Goal: Navigation & Orientation: Find specific page/section

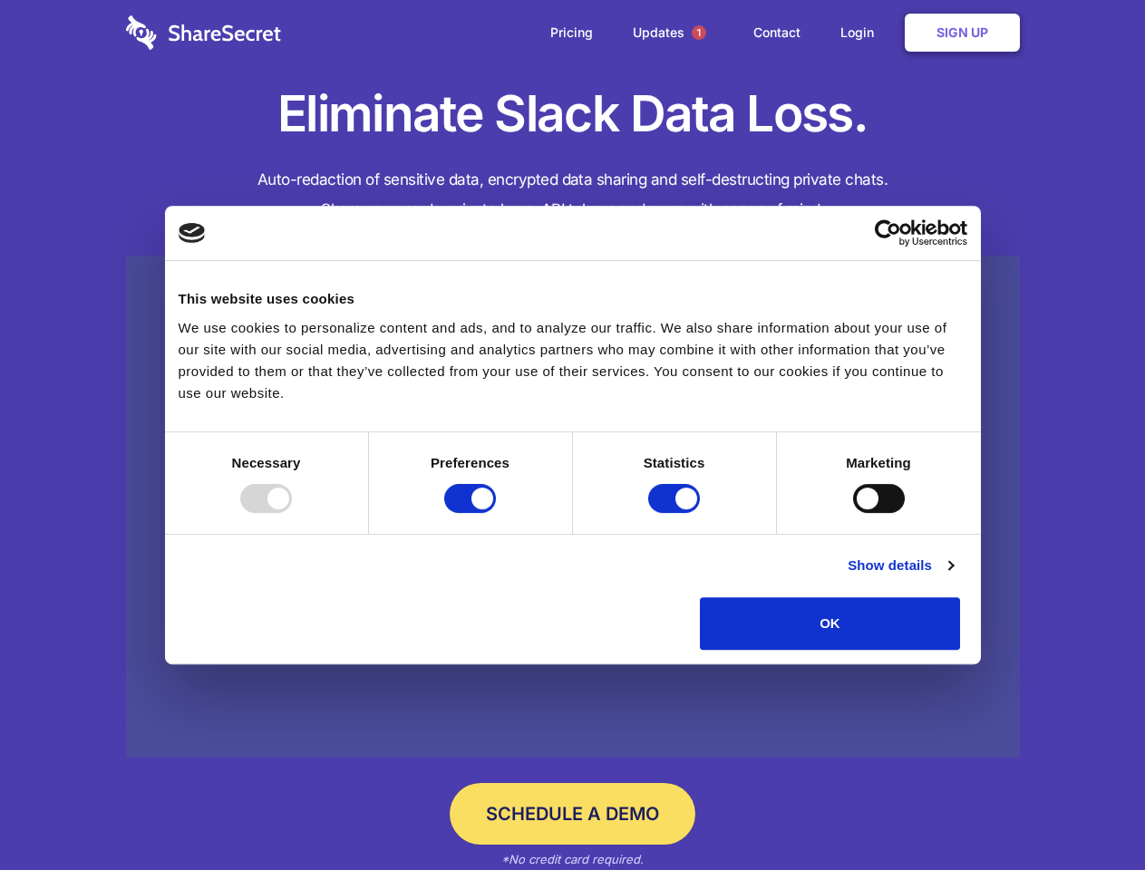
click at [292, 513] on div at bounding box center [266, 498] width 52 height 29
click at [496, 513] on input "Preferences" at bounding box center [470, 498] width 52 height 29
checkbox input "false"
click at [676, 513] on input "Statistics" at bounding box center [674, 498] width 52 height 29
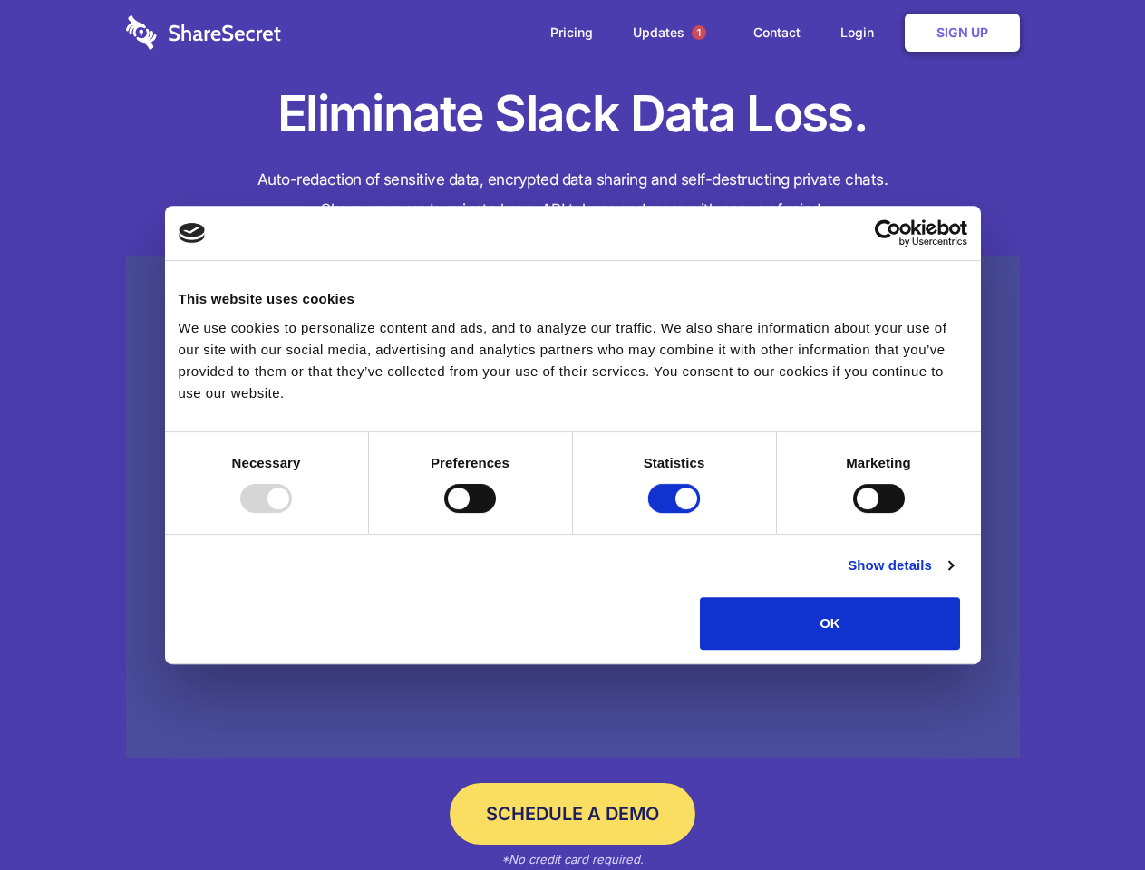
checkbox input "false"
click at [853, 513] on input "Marketing" at bounding box center [879, 498] width 52 height 29
checkbox input "true"
click at [953, 577] on link "Show details" at bounding box center [900, 566] width 105 height 22
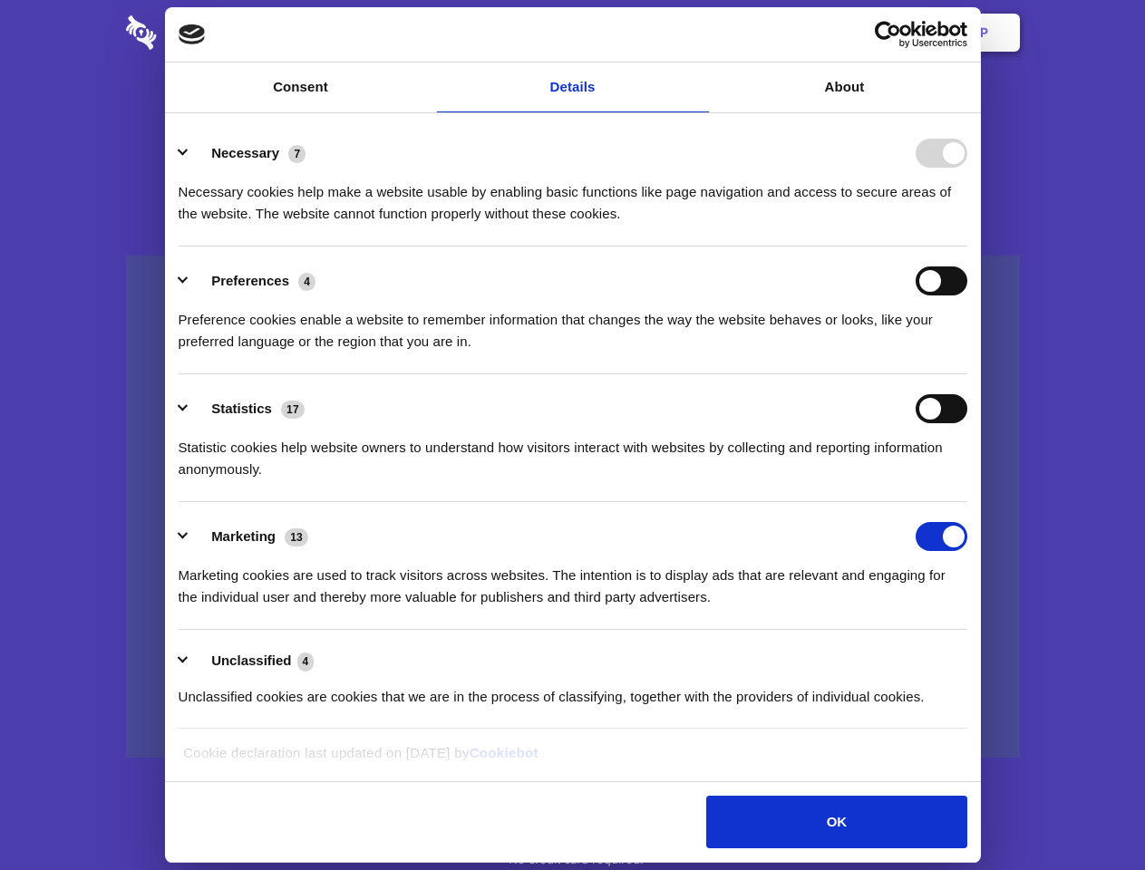
click at [967, 247] on li "Necessary 7 Necessary cookies help make a website usable by enabling basic func…" at bounding box center [573, 183] width 789 height 128
click at [698, 33] on span "1" at bounding box center [699, 32] width 15 height 15
